Goal: Register for event/course

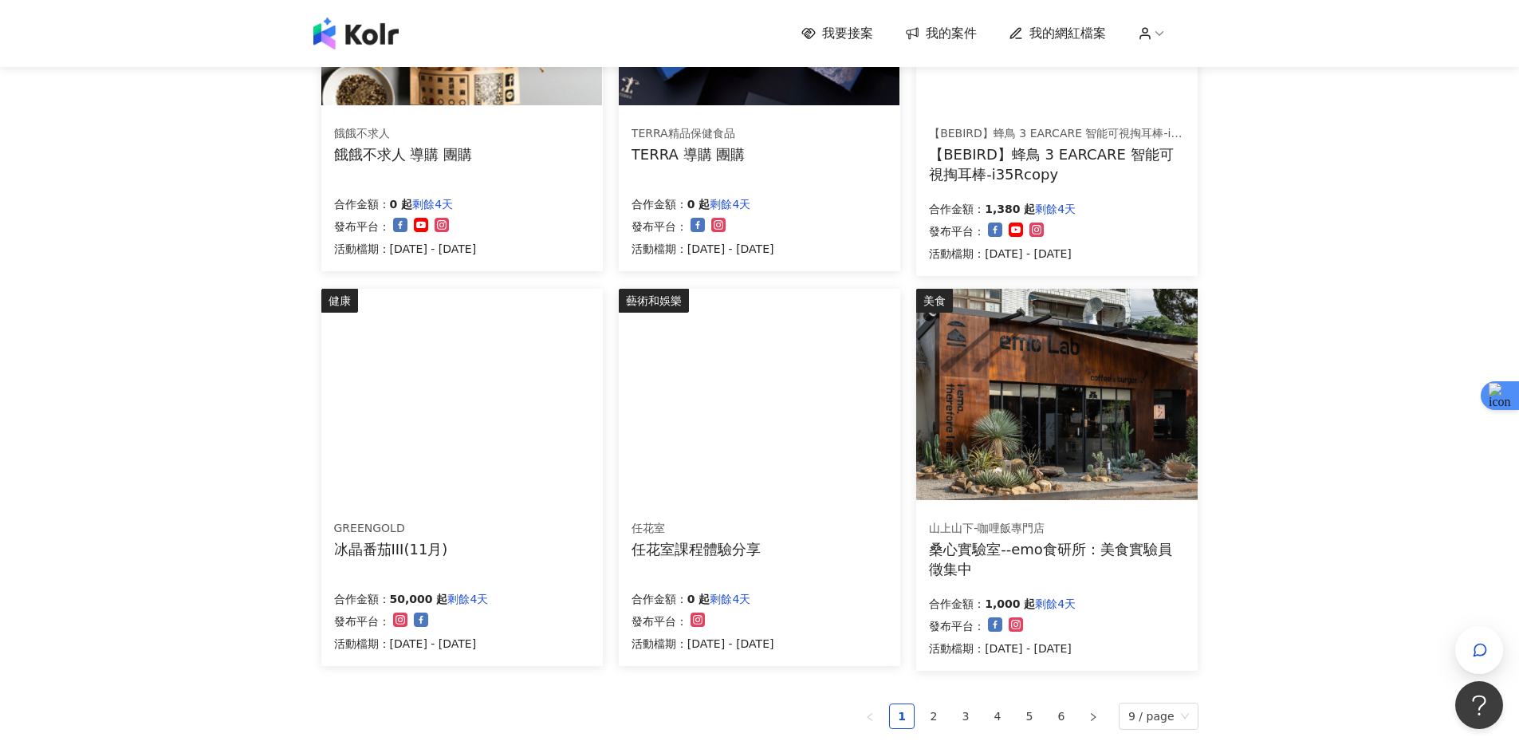
scroll to position [851, 0]
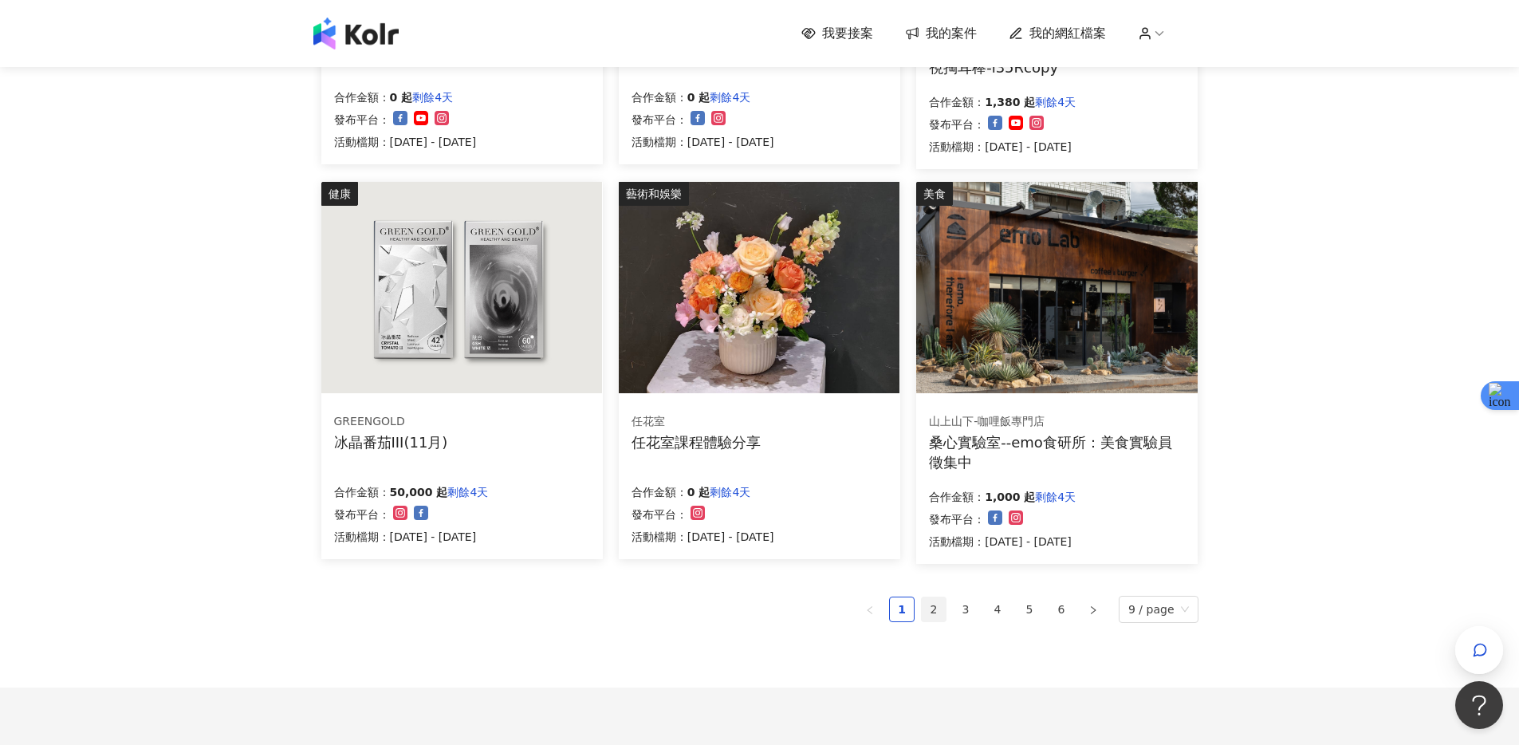
click at [937, 606] on link "2" at bounding box center [934, 609] width 24 height 24
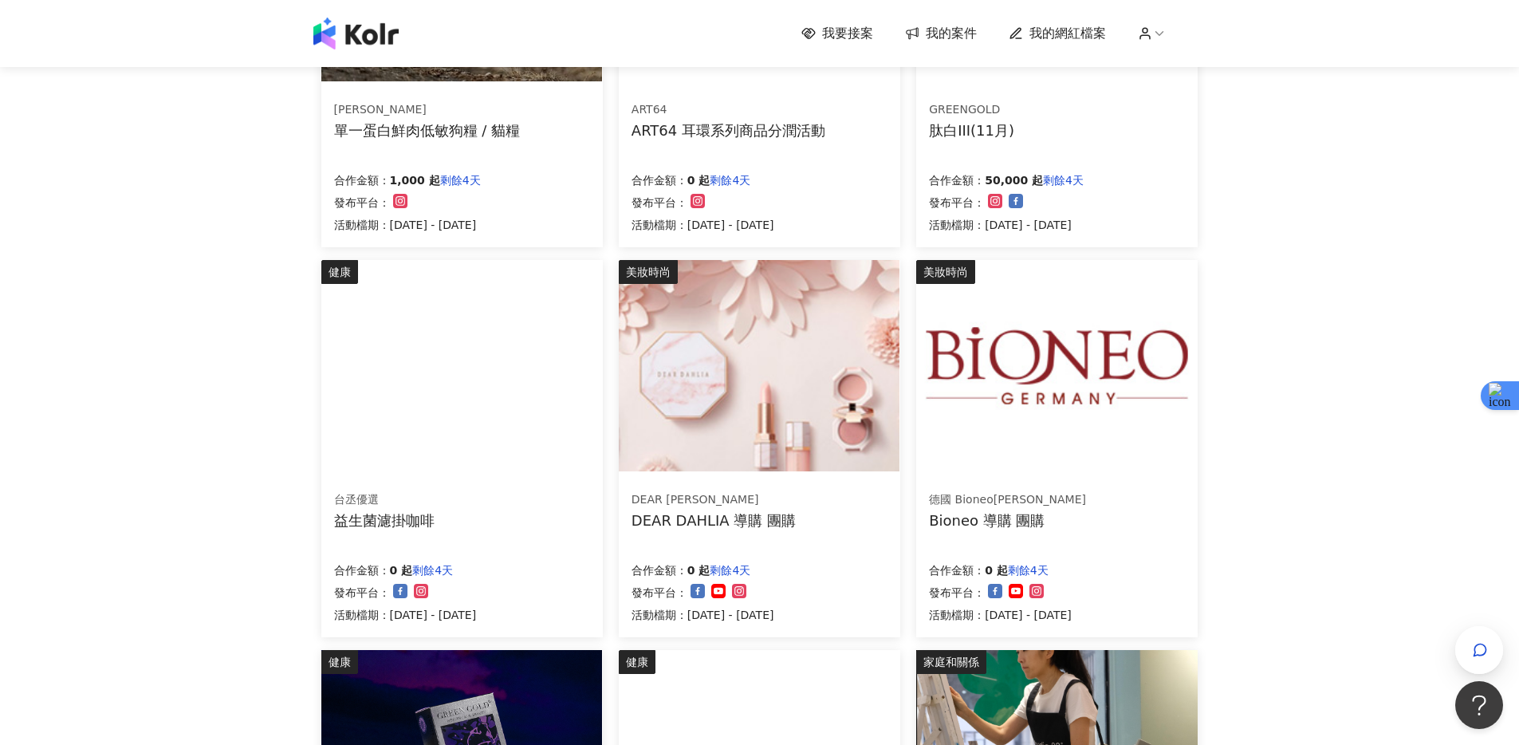
scroll to position [891, 0]
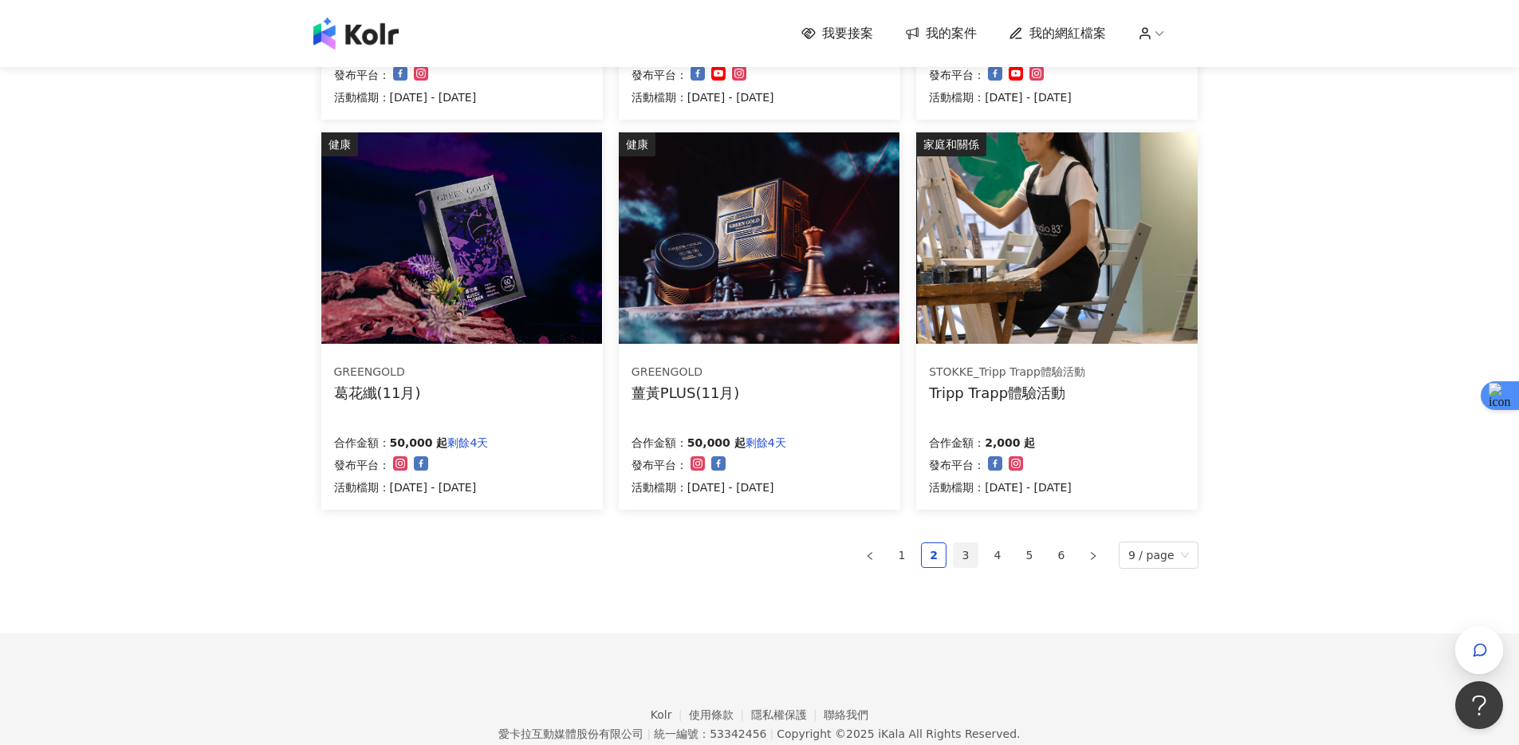
click at [978, 549] on link "3" at bounding box center [966, 555] width 24 height 24
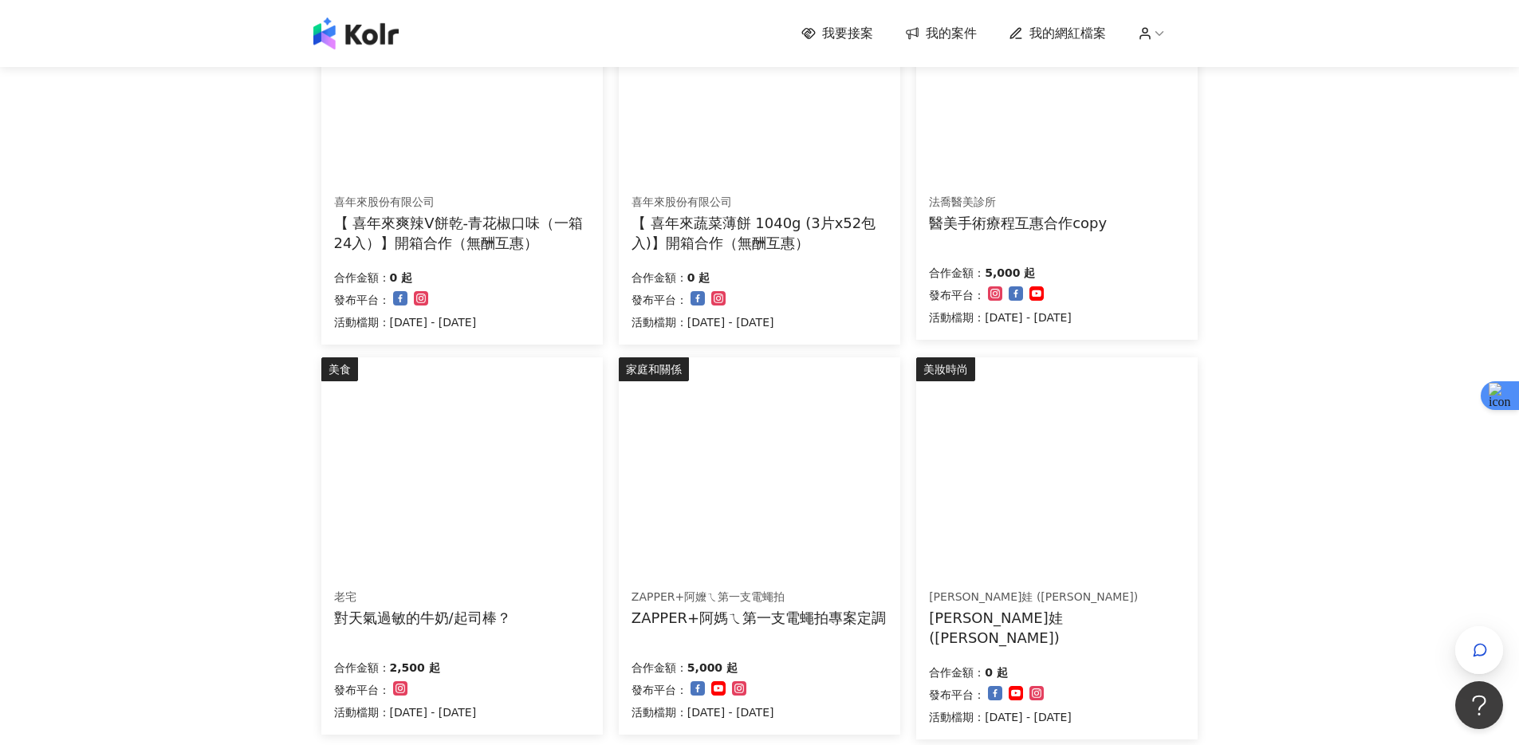
scroll to position [966, 0]
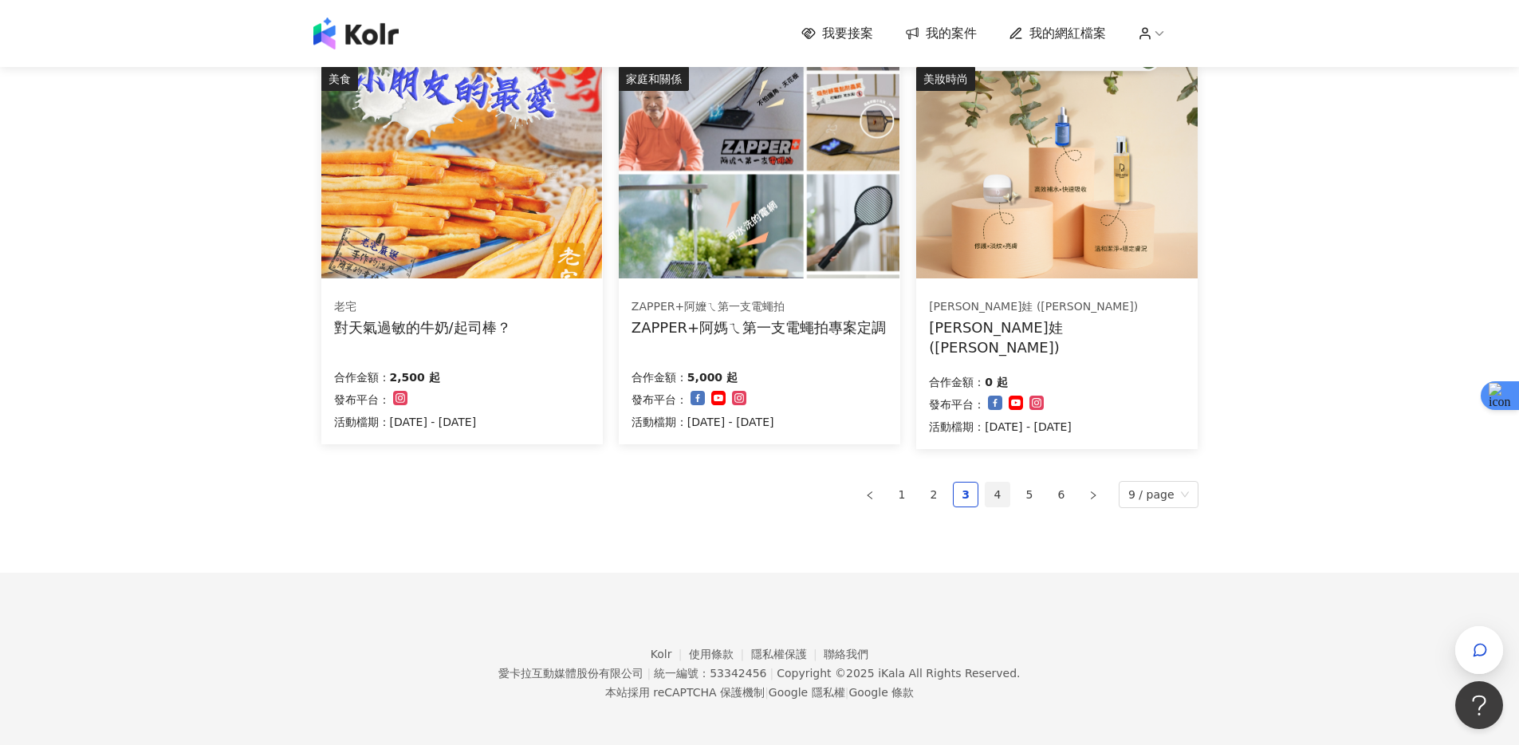
click at [998, 484] on link "4" at bounding box center [998, 494] width 24 height 24
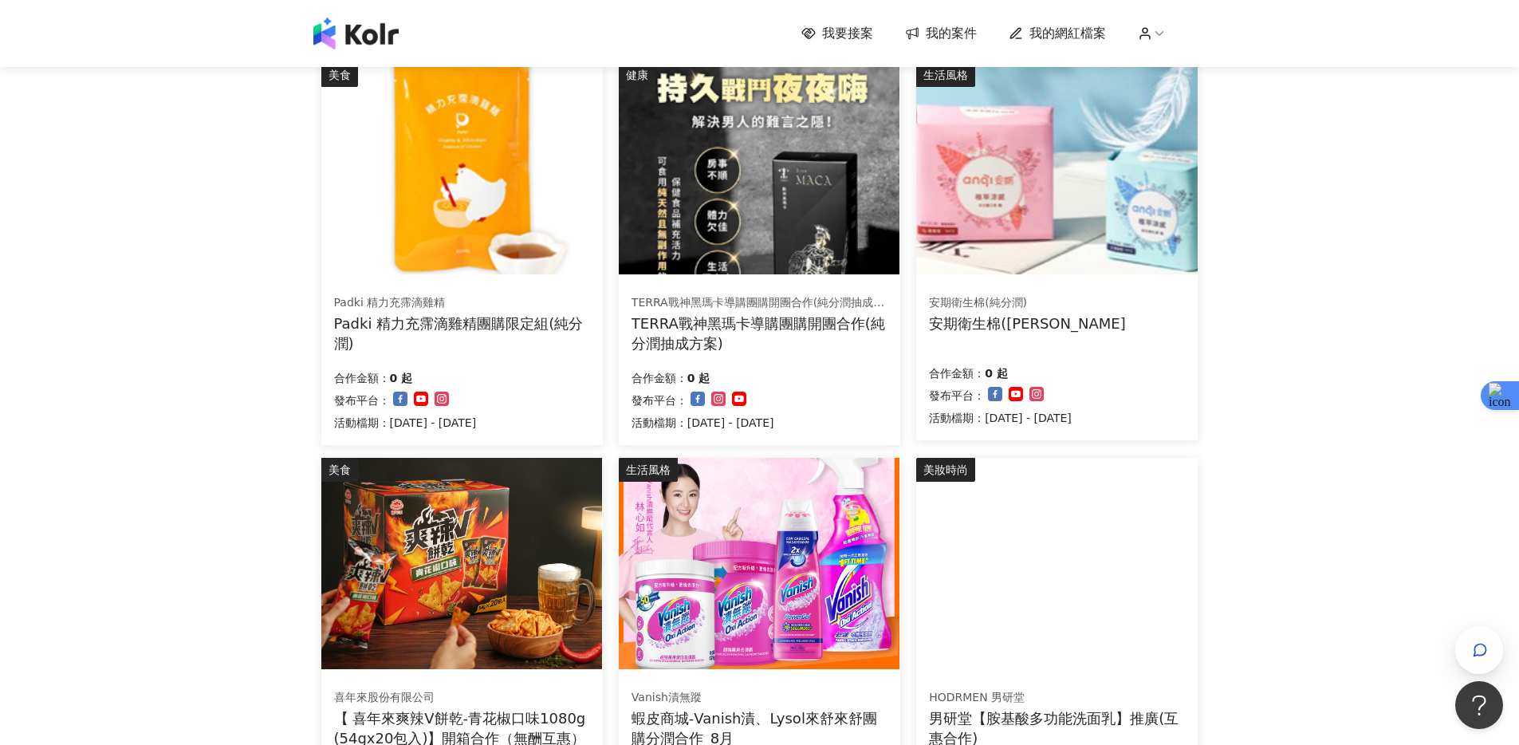
scroll to position [778, 0]
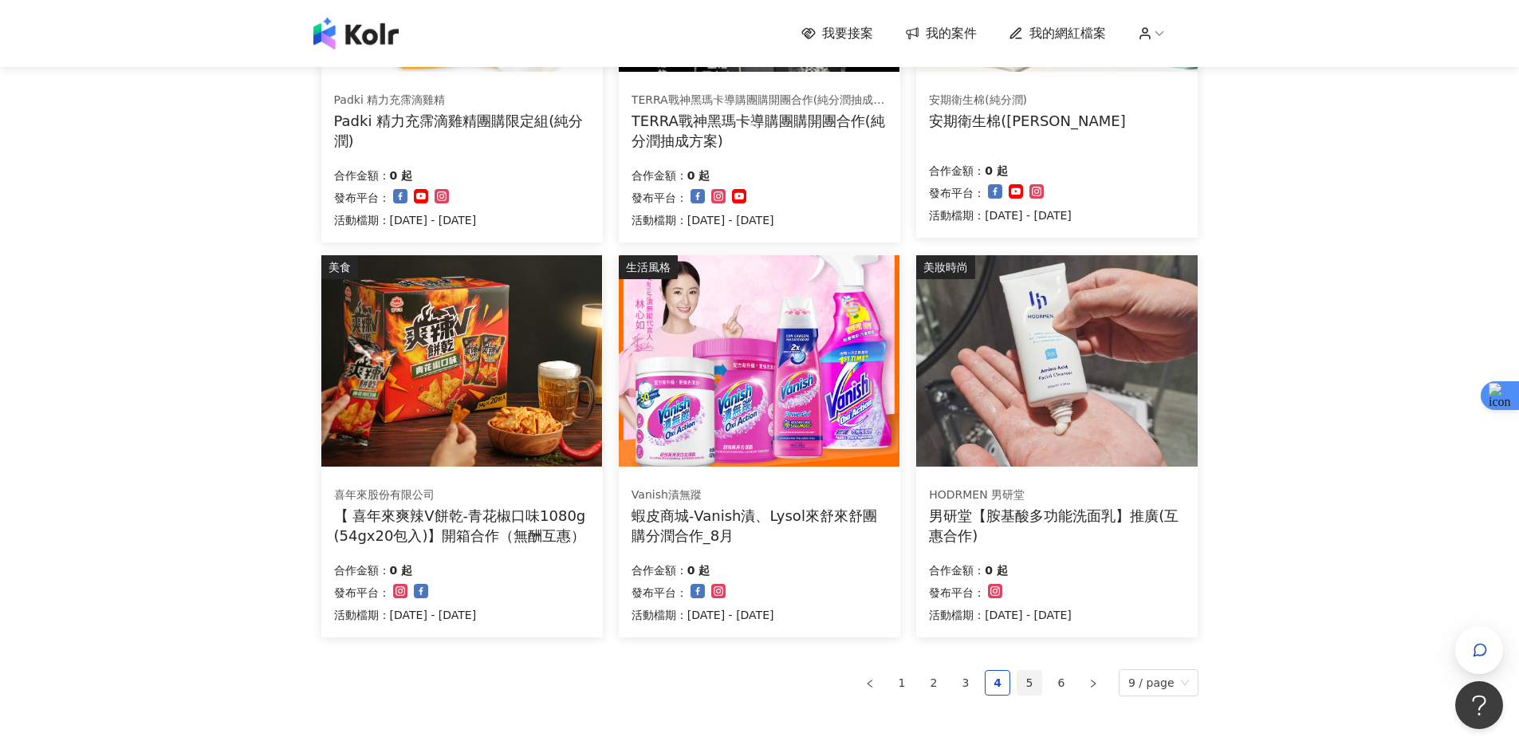
click at [1027, 675] on link "5" at bounding box center [1030, 683] width 24 height 24
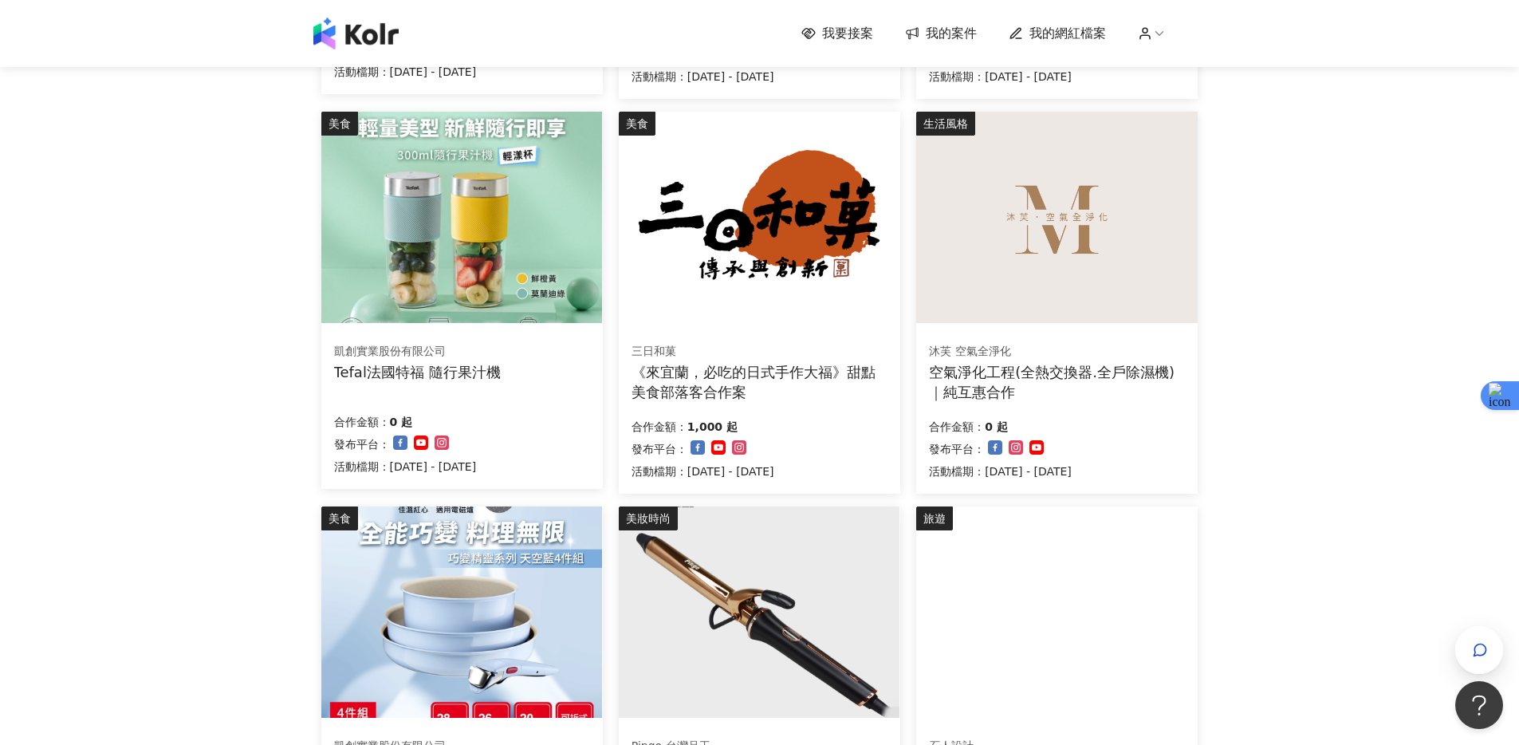
scroll to position [111, 0]
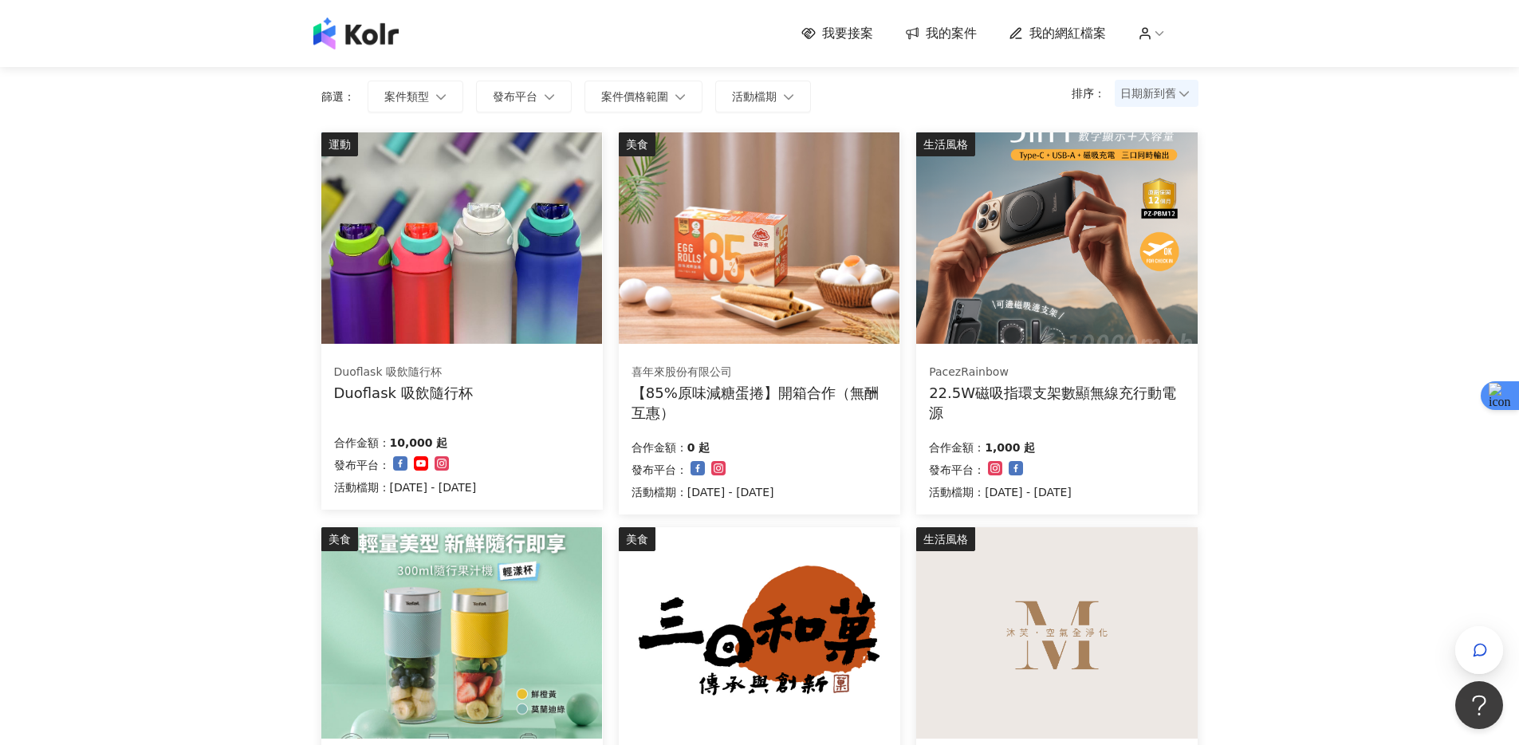
click at [815, 381] on div "喜年來股份有限公司 【85%原味減糖蛋捲】開箱合作（無酬互惠）" at bounding box center [760, 393] width 256 height 58
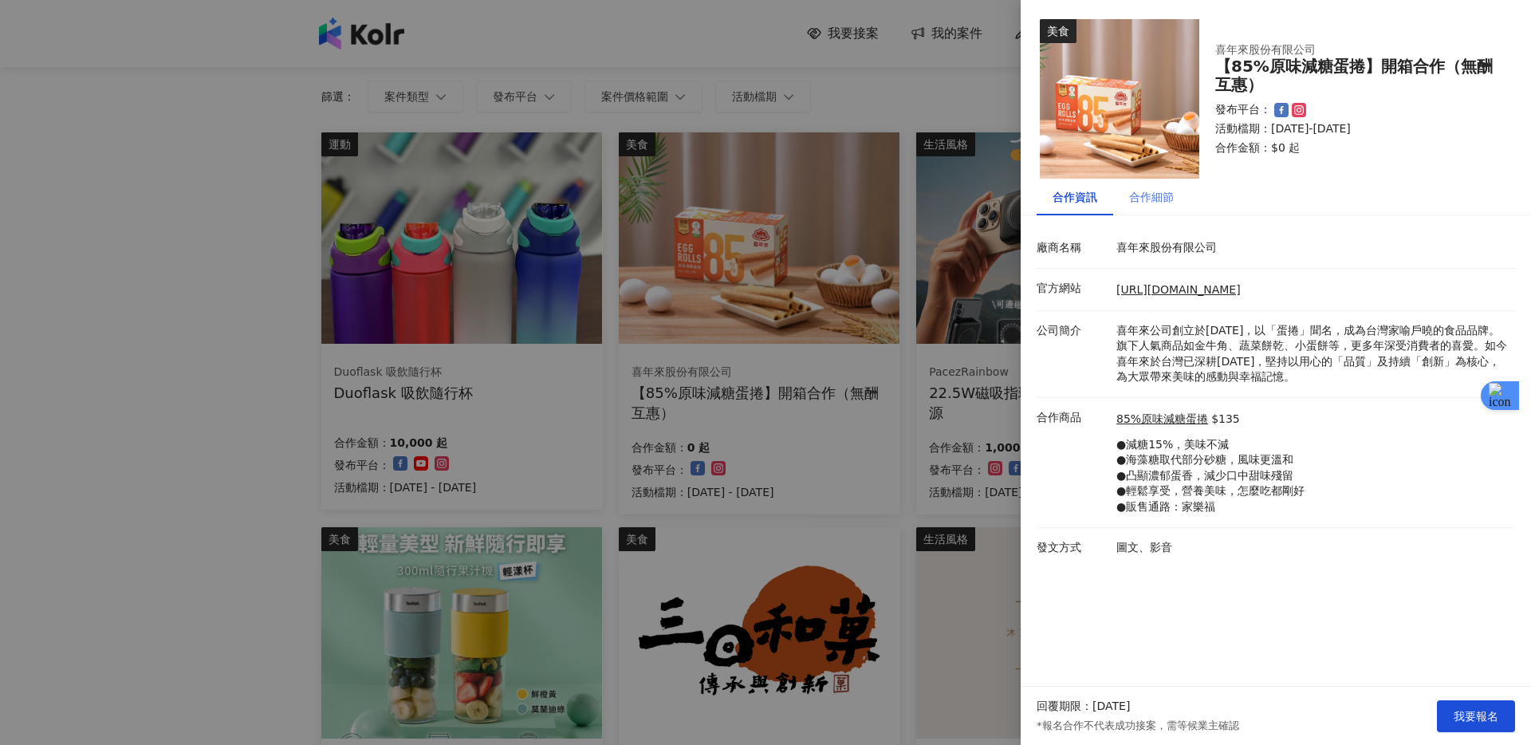
click at [1146, 209] on div "合作細節" at bounding box center [1151, 197] width 77 height 37
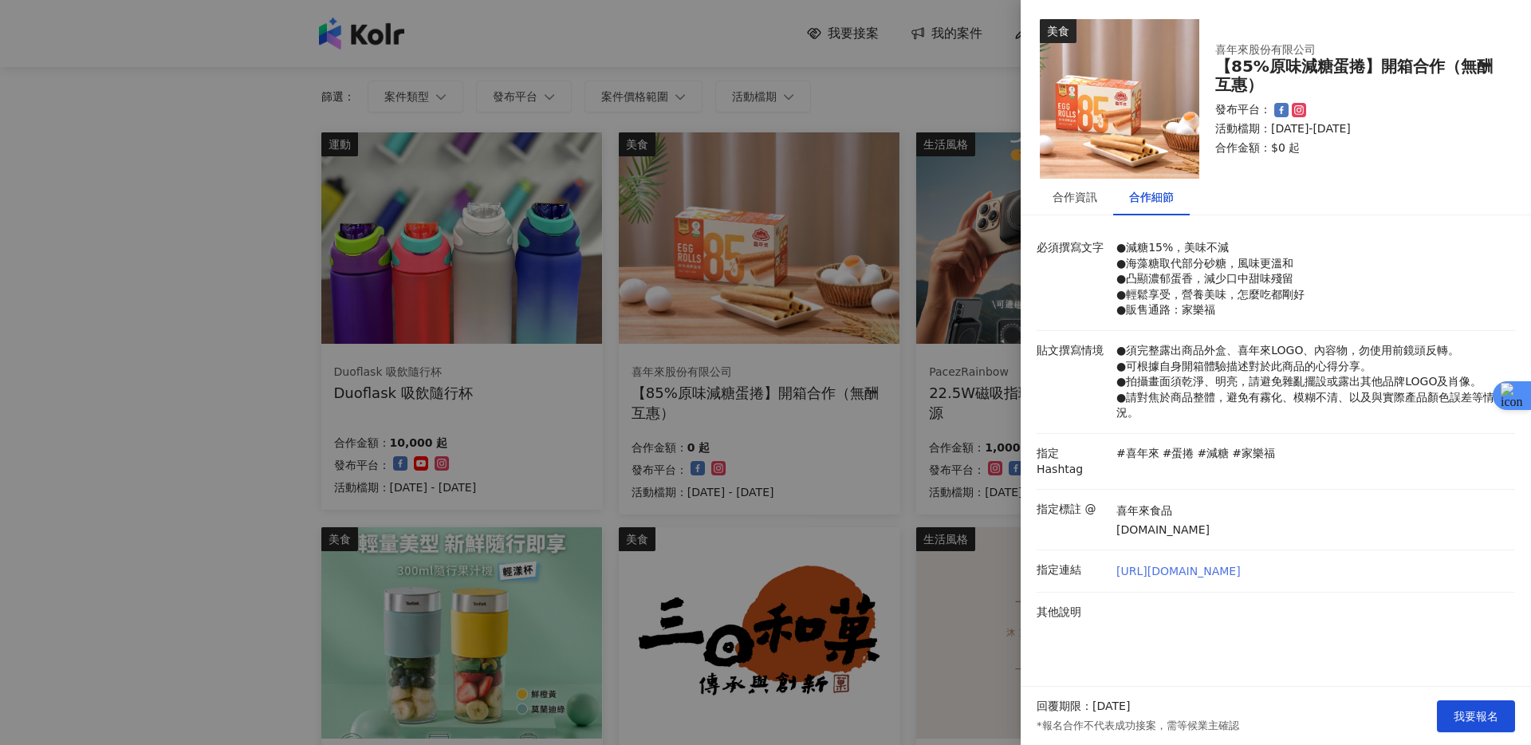
click at [1160, 564] on link "[URL][DOMAIN_NAME]" at bounding box center [1178, 572] width 124 height 16
click at [1070, 200] on div "合作資訊" at bounding box center [1075, 197] width 45 height 18
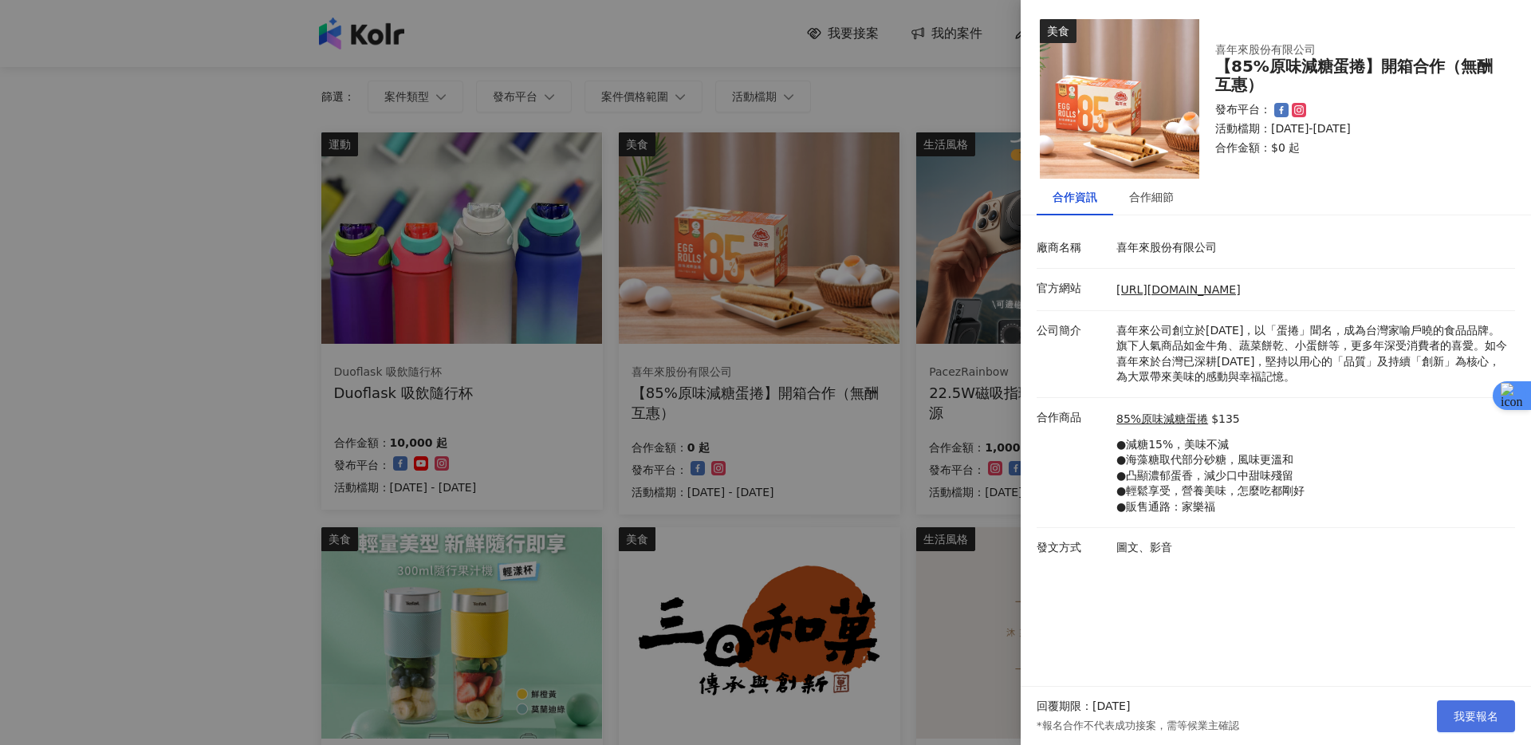
click at [1476, 717] on span "我要報名" at bounding box center [1476, 716] width 45 height 13
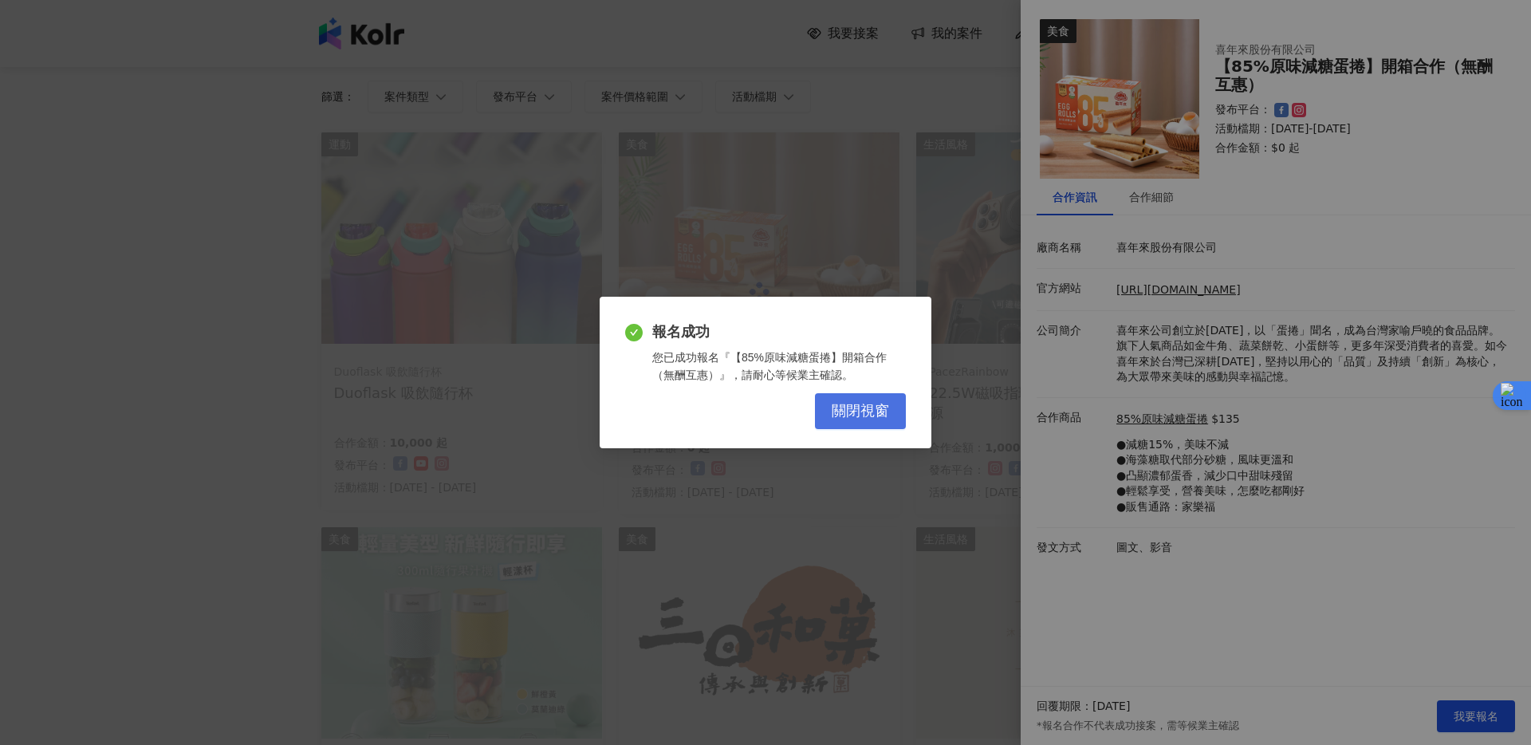
click at [878, 404] on span "關閉視窗" at bounding box center [860, 412] width 57 height 18
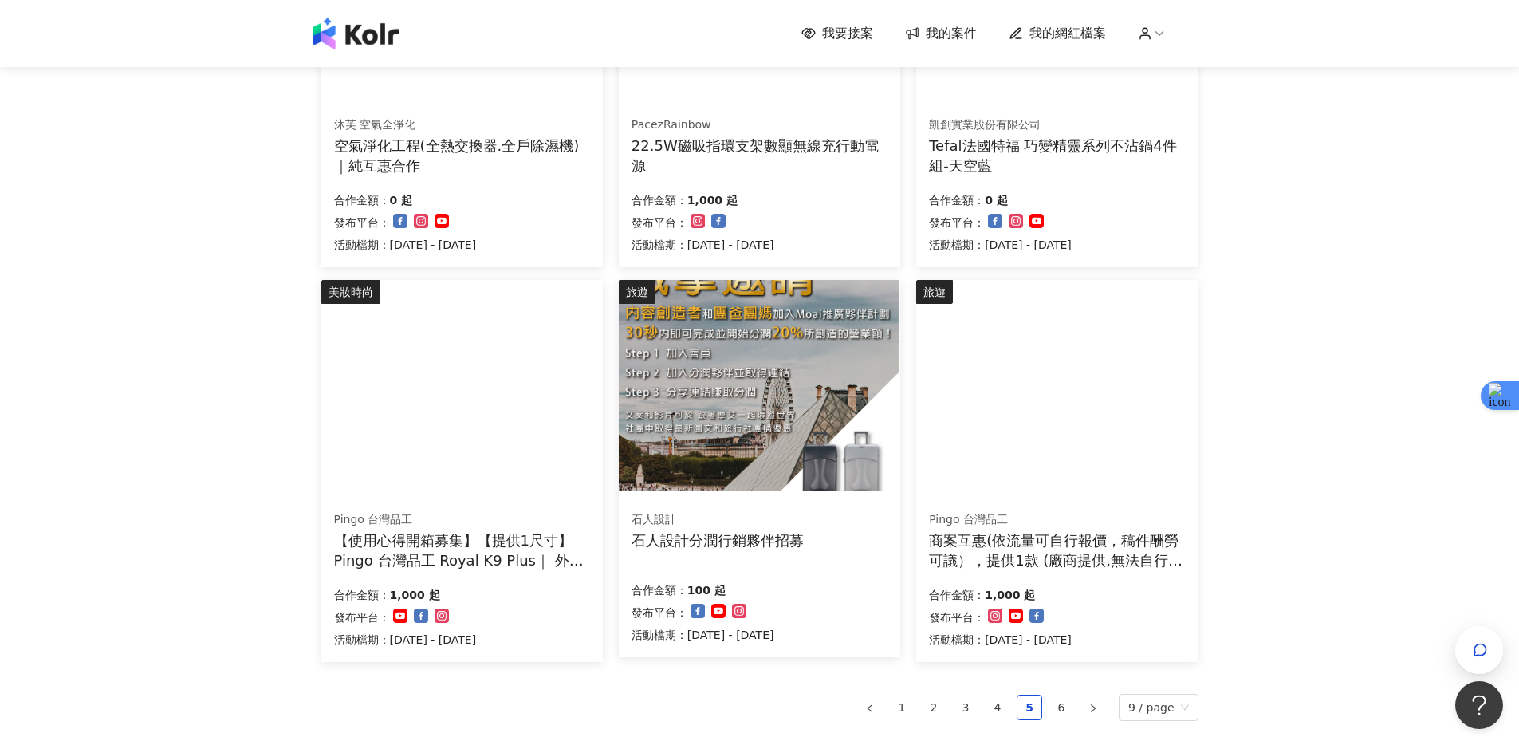
scroll to position [823, 0]
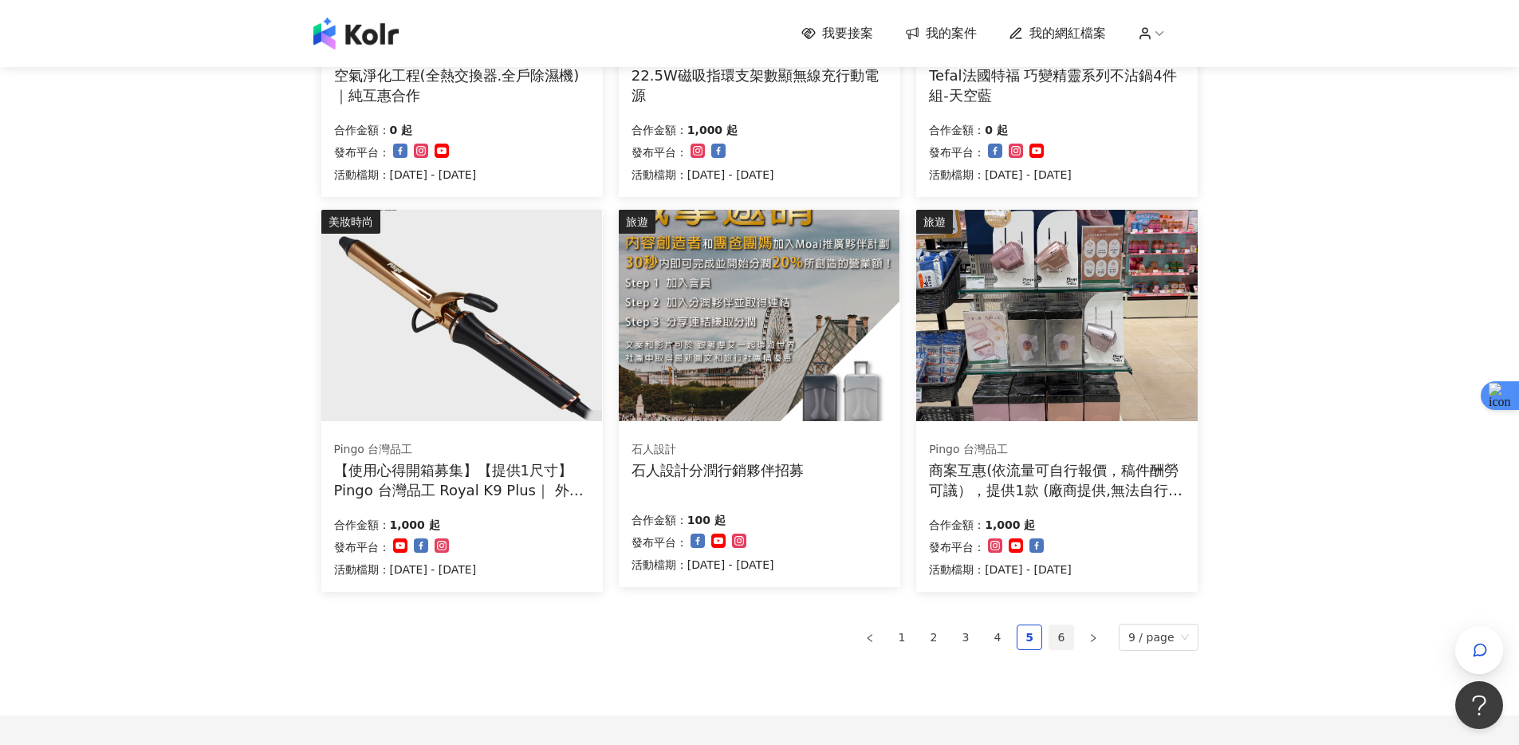
click at [1064, 627] on link "6" at bounding box center [1061, 637] width 24 height 24
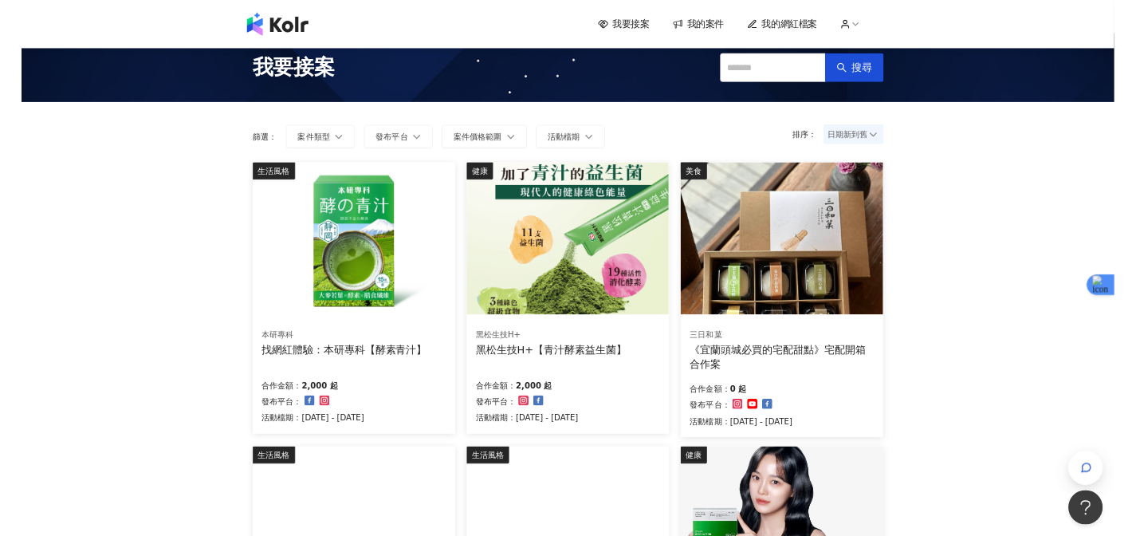
scroll to position [0, 0]
